Goal: Transaction & Acquisition: Purchase product/service

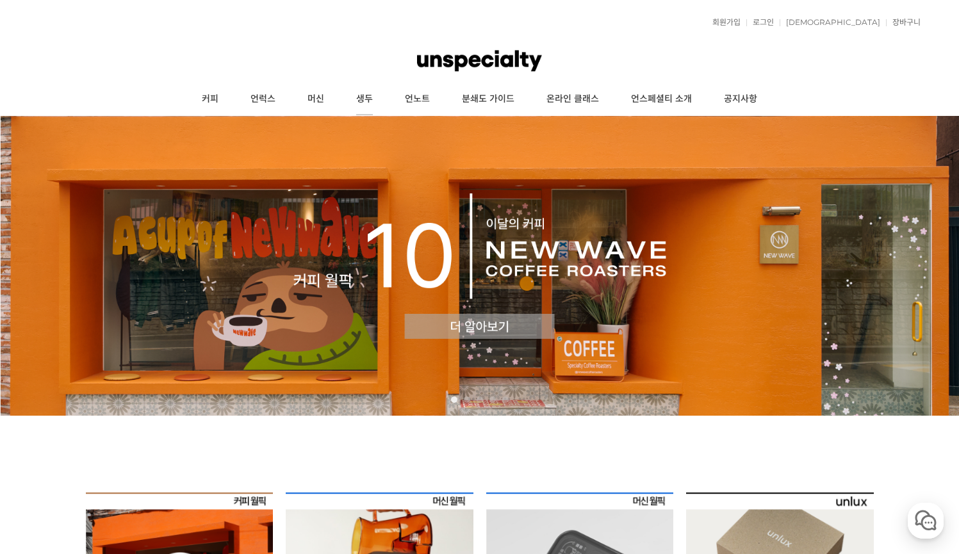
click at [363, 104] on link "생두" at bounding box center [364, 99] width 49 height 32
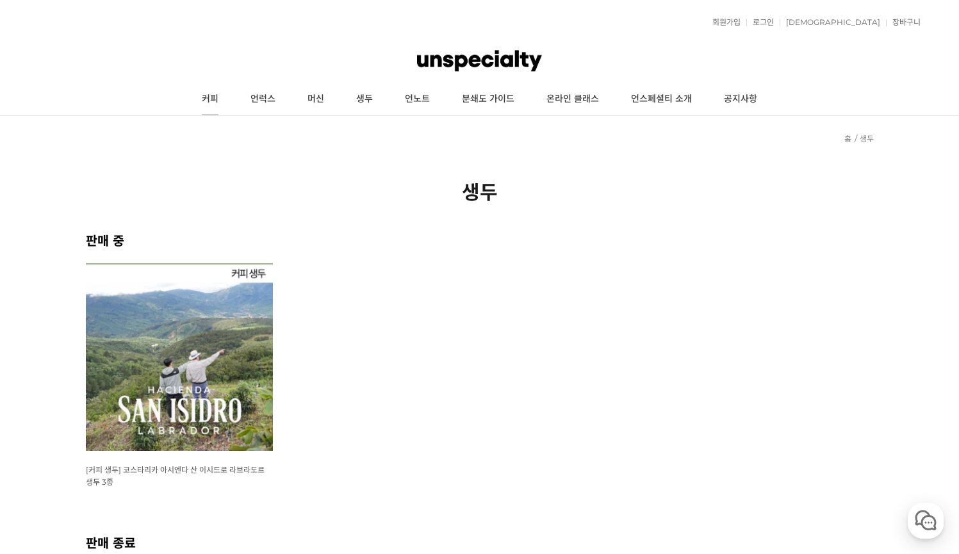
click at [208, 97] on link "커피" at bounding box center [210, 99] width 49 height 32
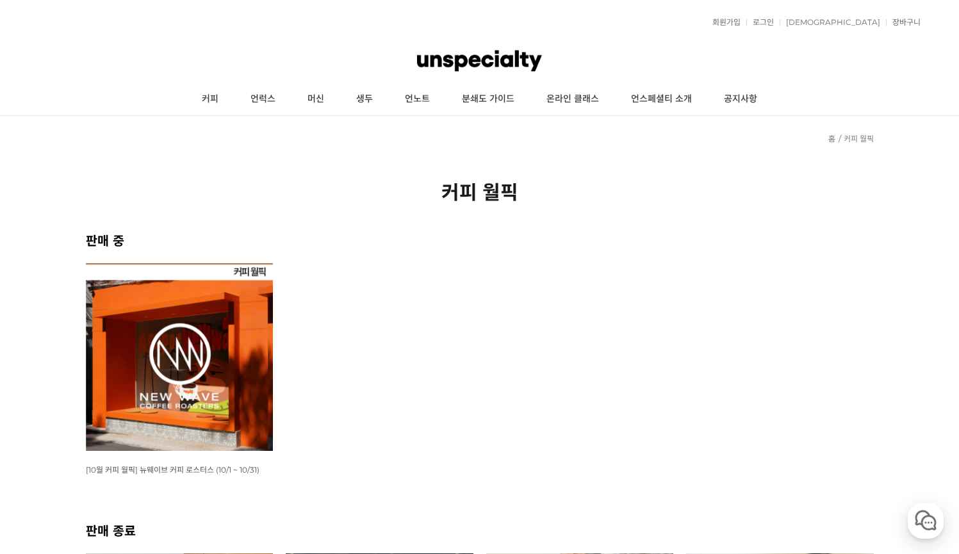
click at [209, 325] on img at bounding box center [180, 357] width 188 height 188
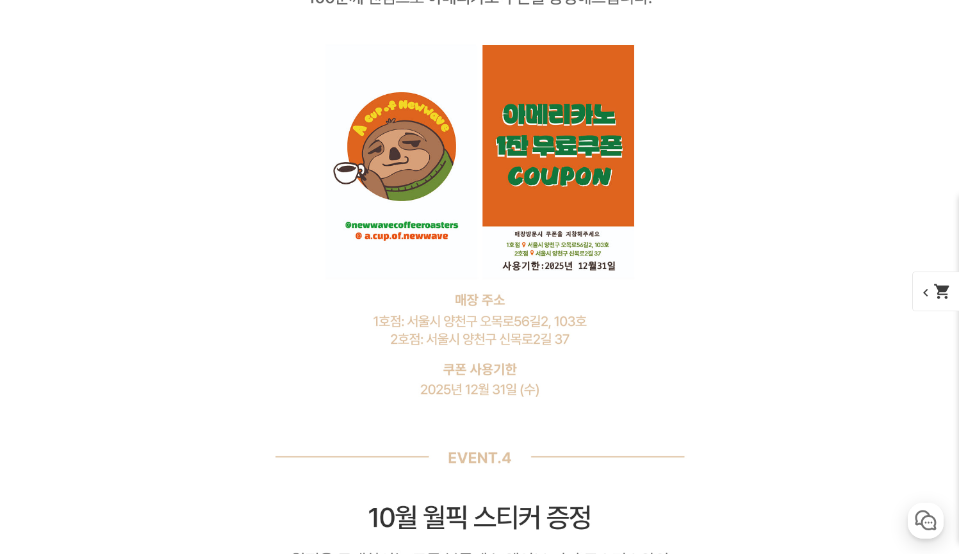
scroll to position [6807, 0]
